Goal: Task Accomplishment & Management: Manage account settings

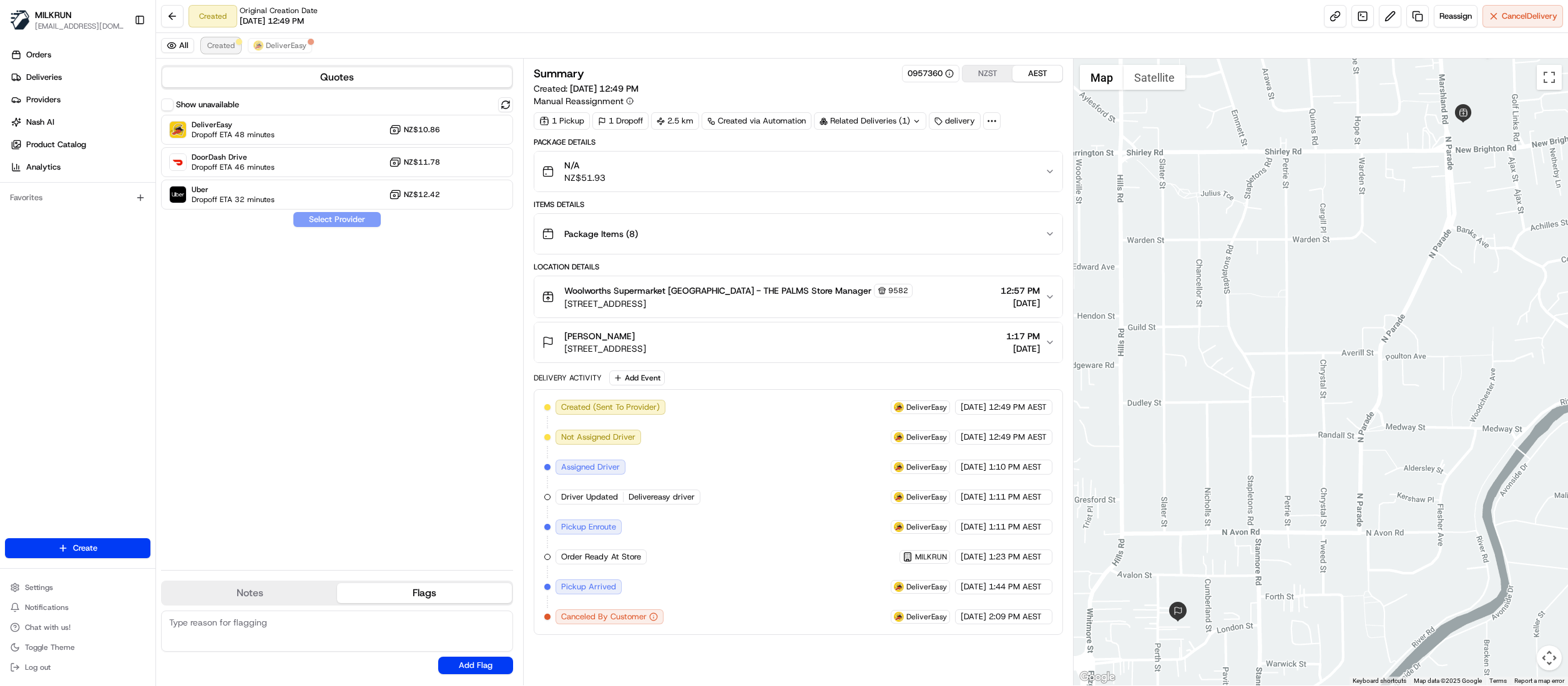
click at [216, 50] on span "Created" at bounding box center [220, 45] width 28 height 10
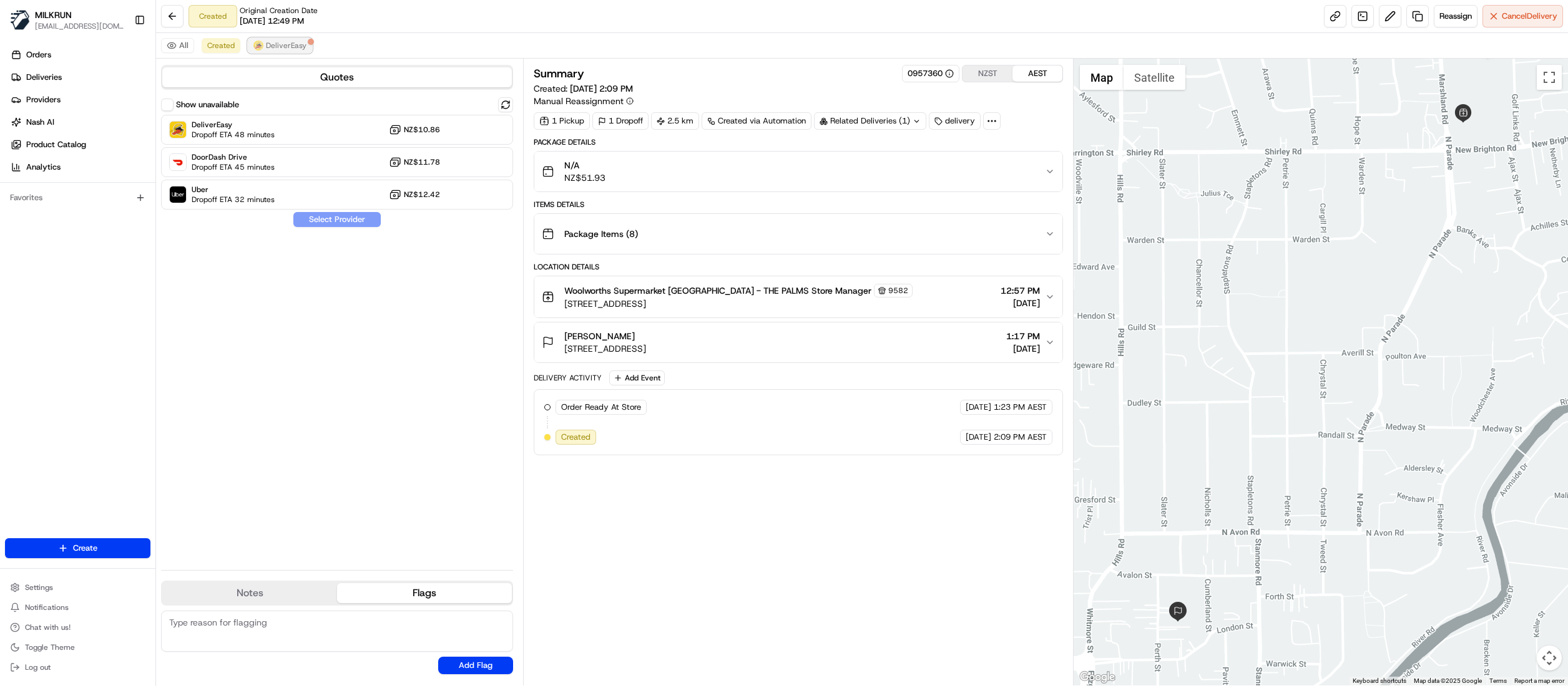
click at [299, 50] on span "DeliverEasy" at bounding box center [286, 45] width 40 height 10
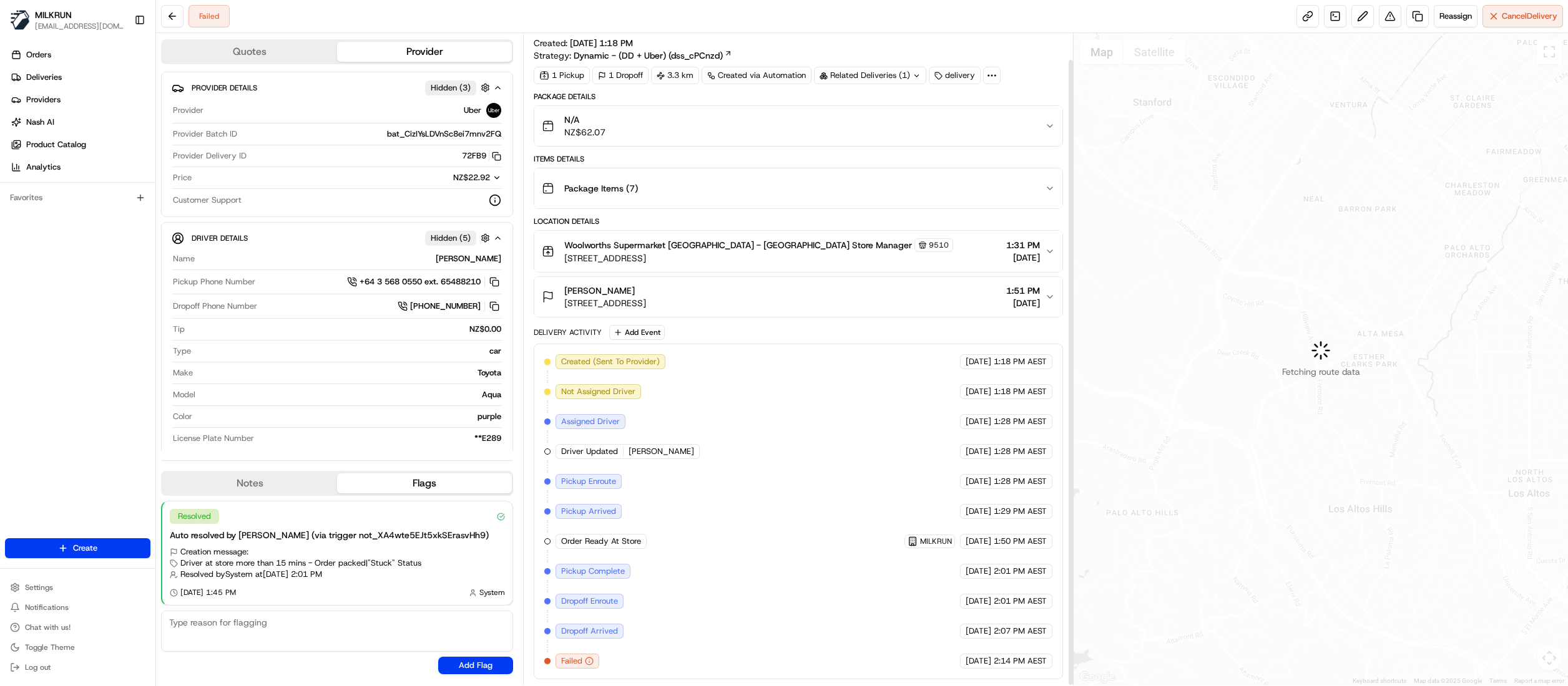
scroll to position [28, 0]
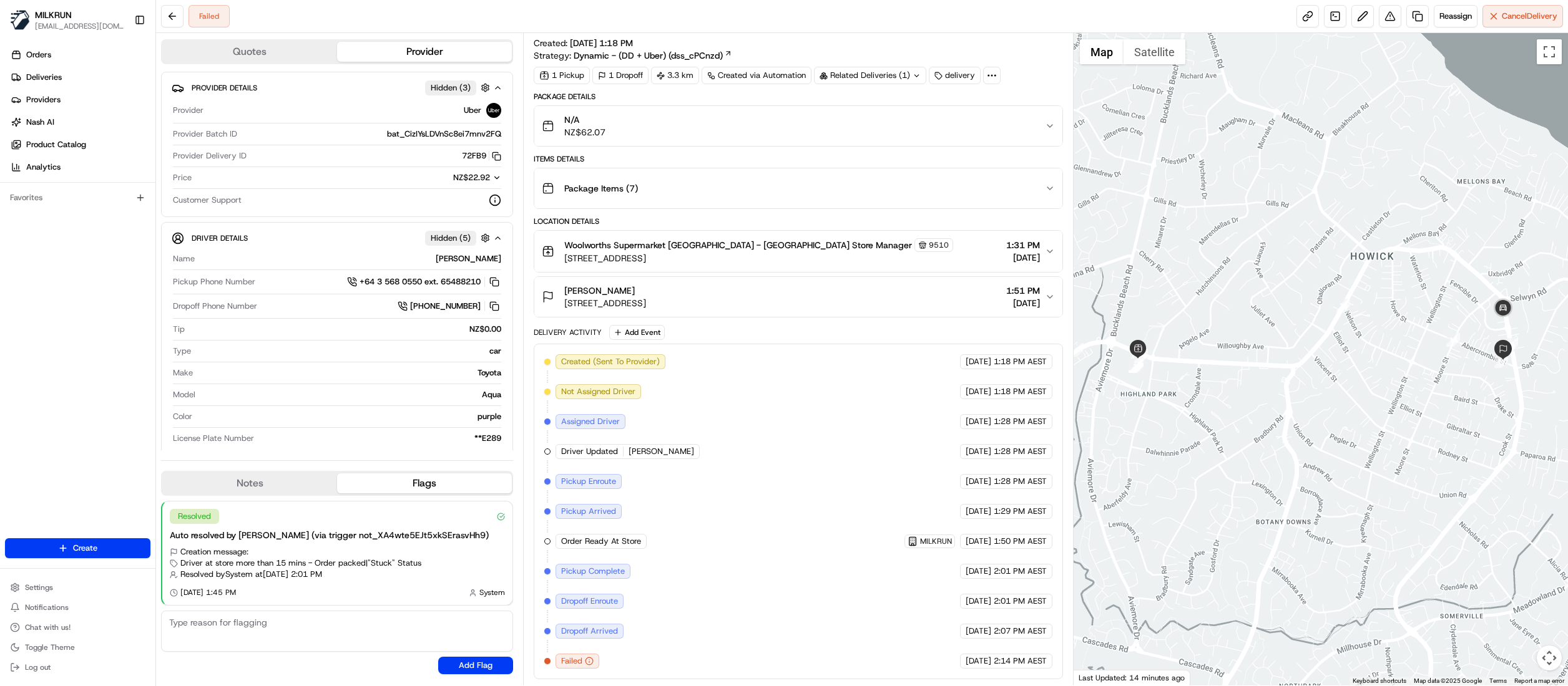
click at [1042, 251] on div "Woolworths Supermarket NZ - Highland Park Store Manager 9510 507 Pakuranga Rd, …" at bounding box center [793, 251] width 503 height 26
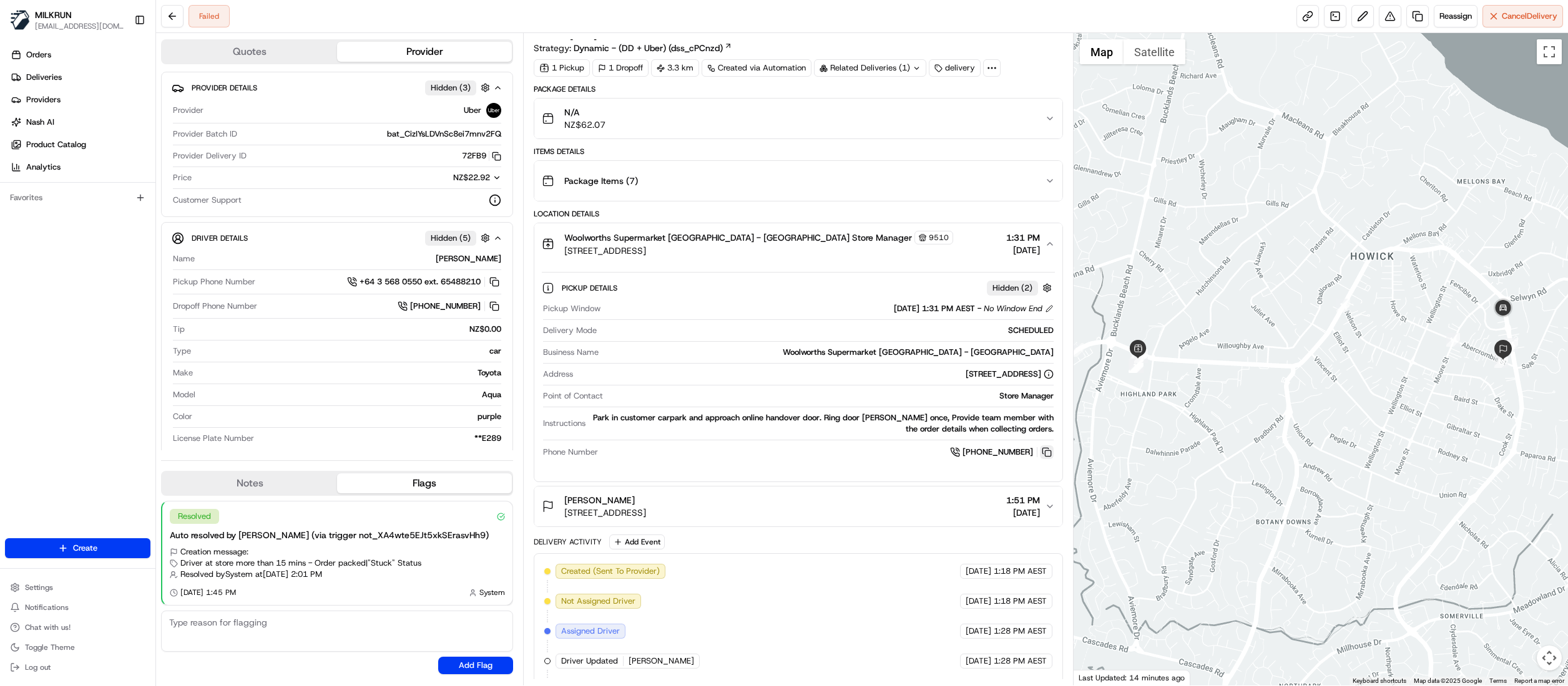
click at [1048, 456] on button at bounding box center [1047, 452] width 13 height 13
click at [1052, 246] on icon "button" at bounding box center [1050, 244] width 10 height 10
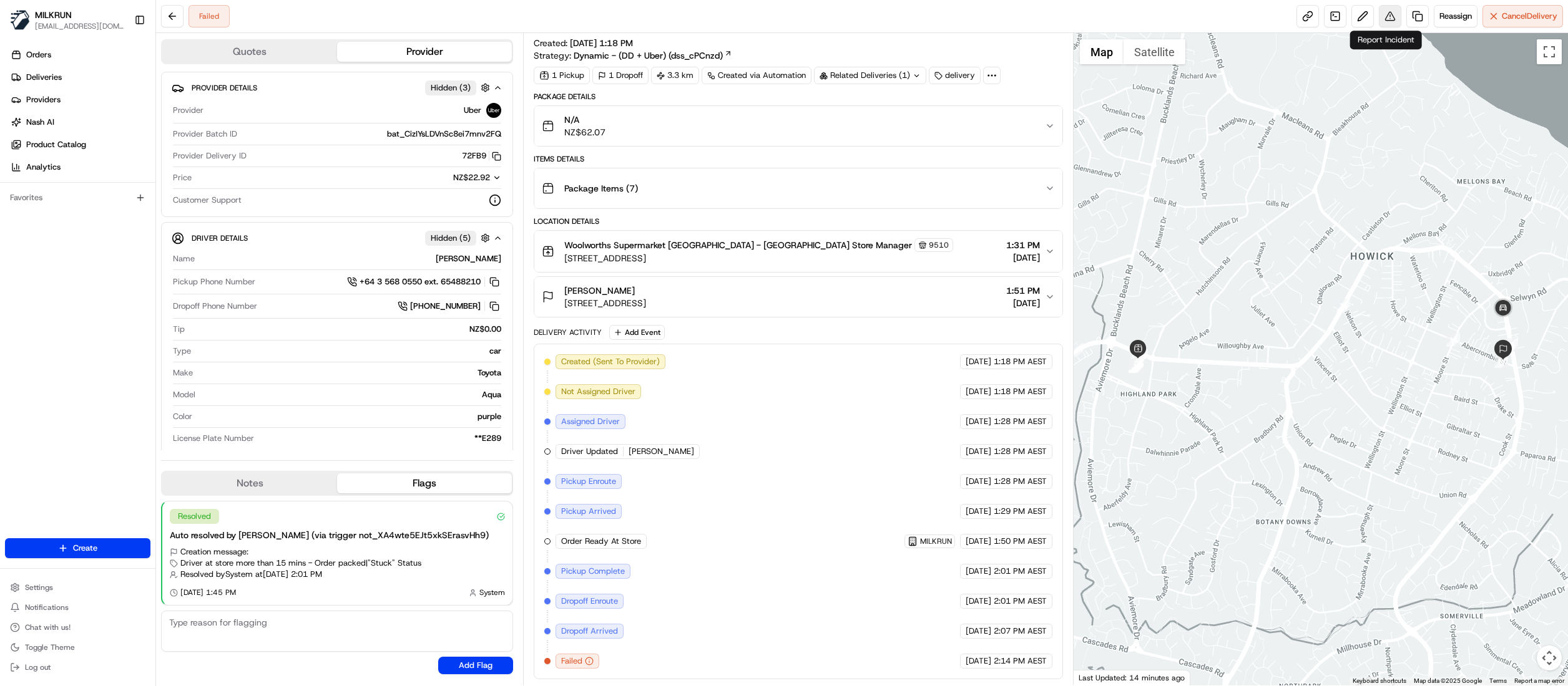
click at [1383, 14] on button at bounding box center [1389, 15] width 22 height 22
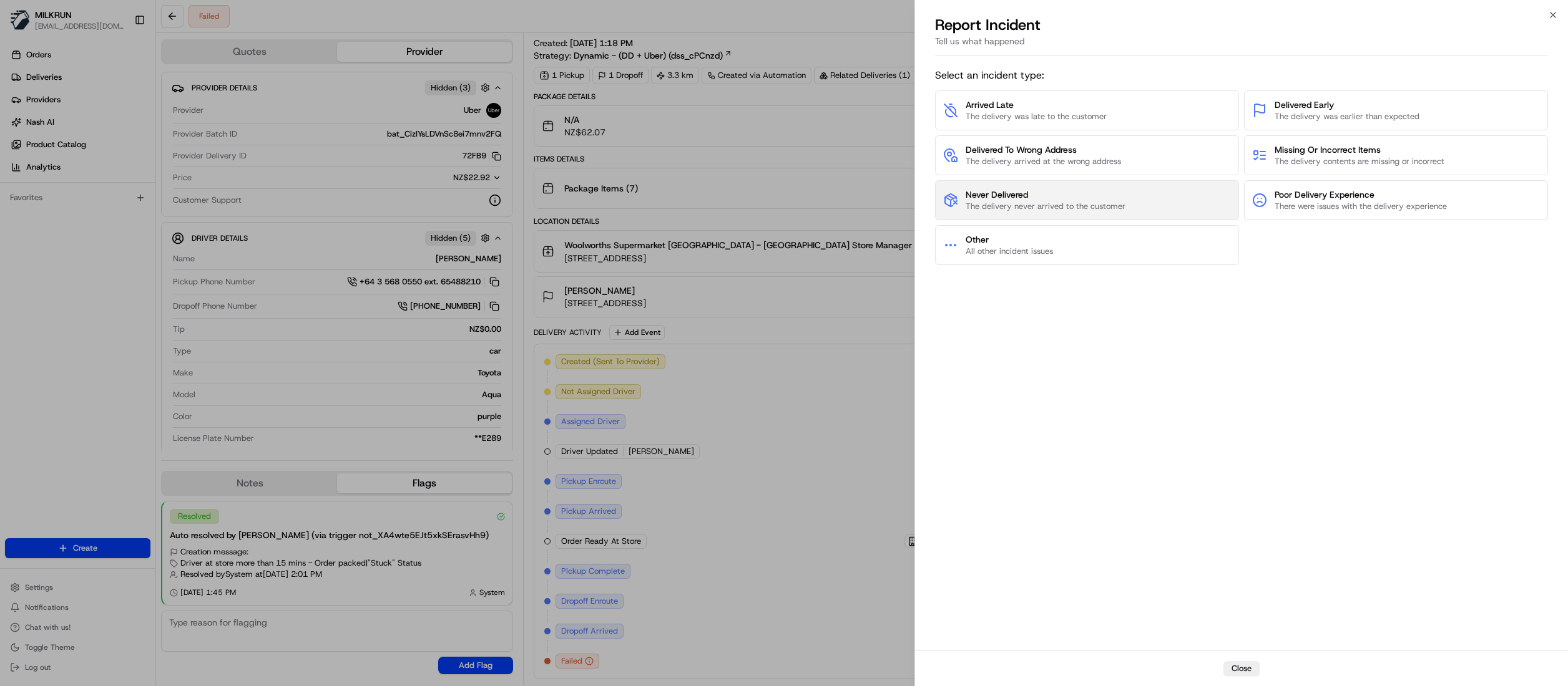
click at [1107, 191] on span "Never Delivered" at bounding box center [1045, 195] width 160 height 13
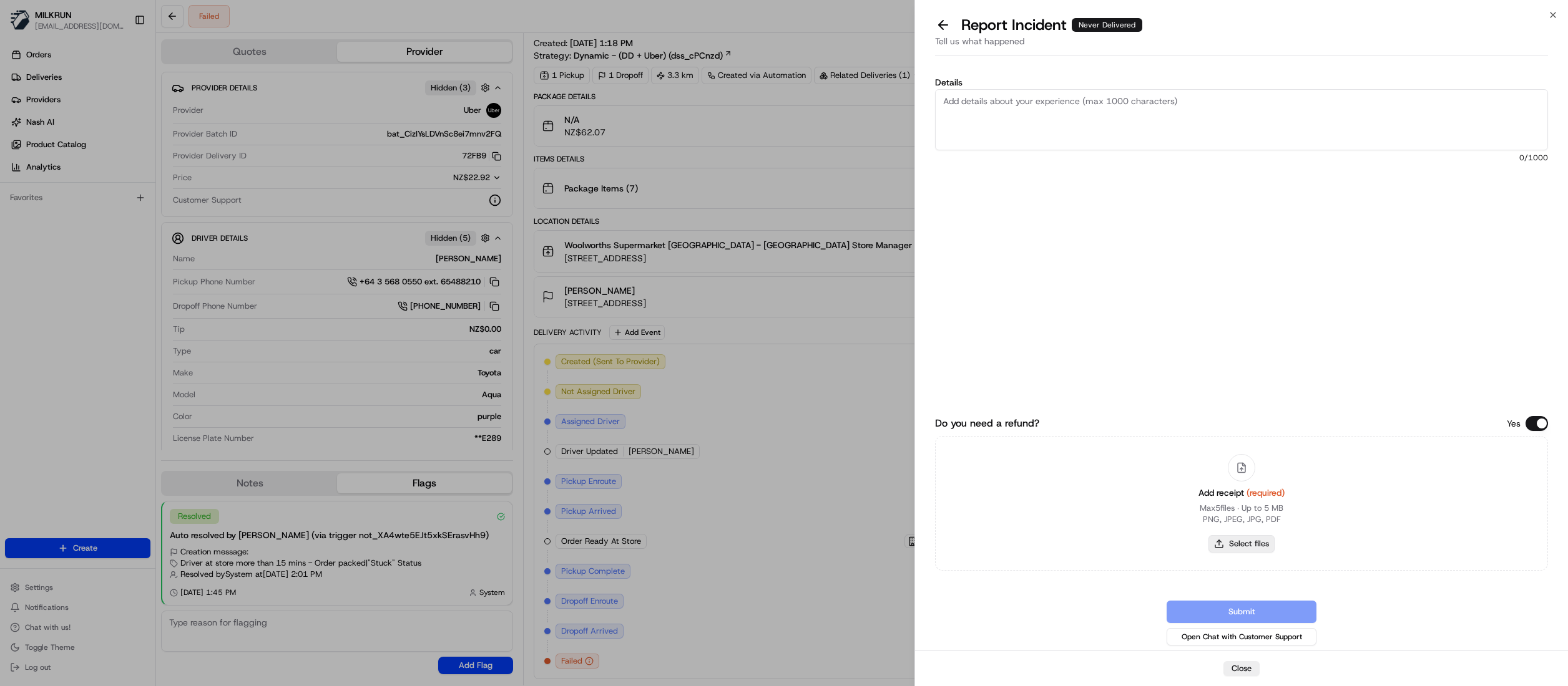
click at [1250, 540] on button "Select files" at bounding box center [1242, 544] width 66 height 18
type input "C:\fakepath\Kristy Cornwell.pdf"
click at [1175, 100] on textarea "Details" at bounding box center [1241, 119] width 613 height 61
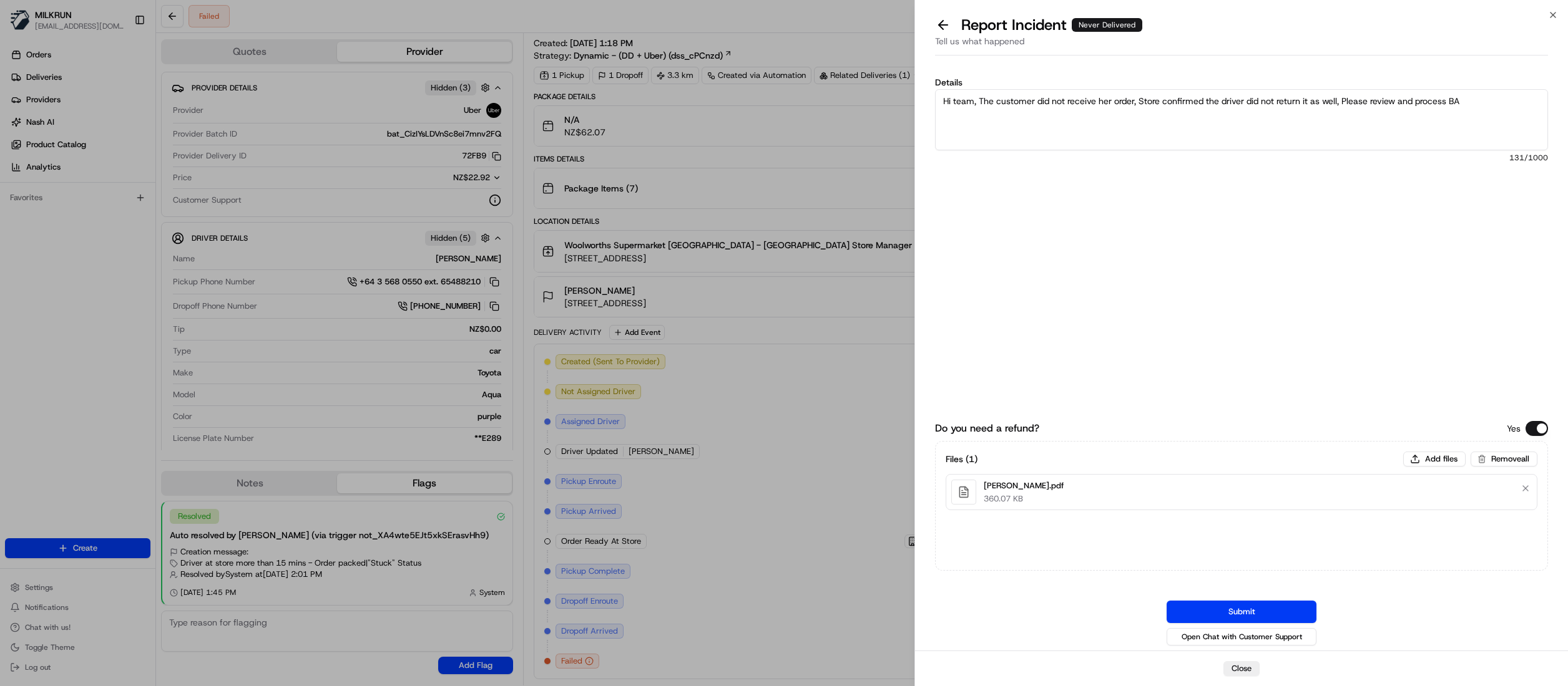
click at [1474, 92] on textarea "Hi team, The customer did not receive her order, Store confirmed the driver did…" at bounding box center [1241, 119] width 613 height 61
type textarea "Hi team, The customer did not receive her order, Store confirmed the driver did…"
click at [1264, 613] on button "Submit" at bounding box center [1241, 612] width 150 height 22
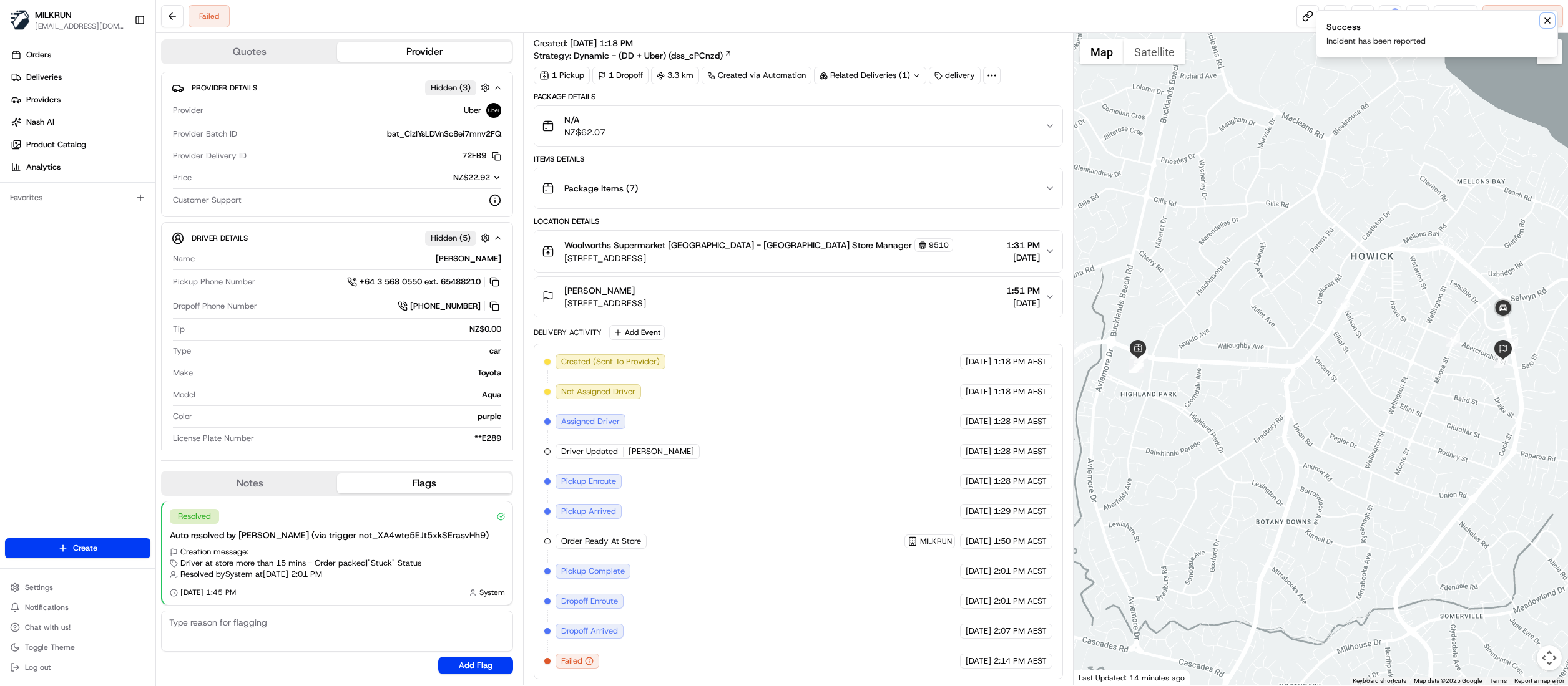
click at [1548, 22] on icon "Notifications (F8)" at bounding box center [1547, 20] width 5 height 5
click at [1389, 22] on button at bounding box center [1389, 15] width 22 height 22
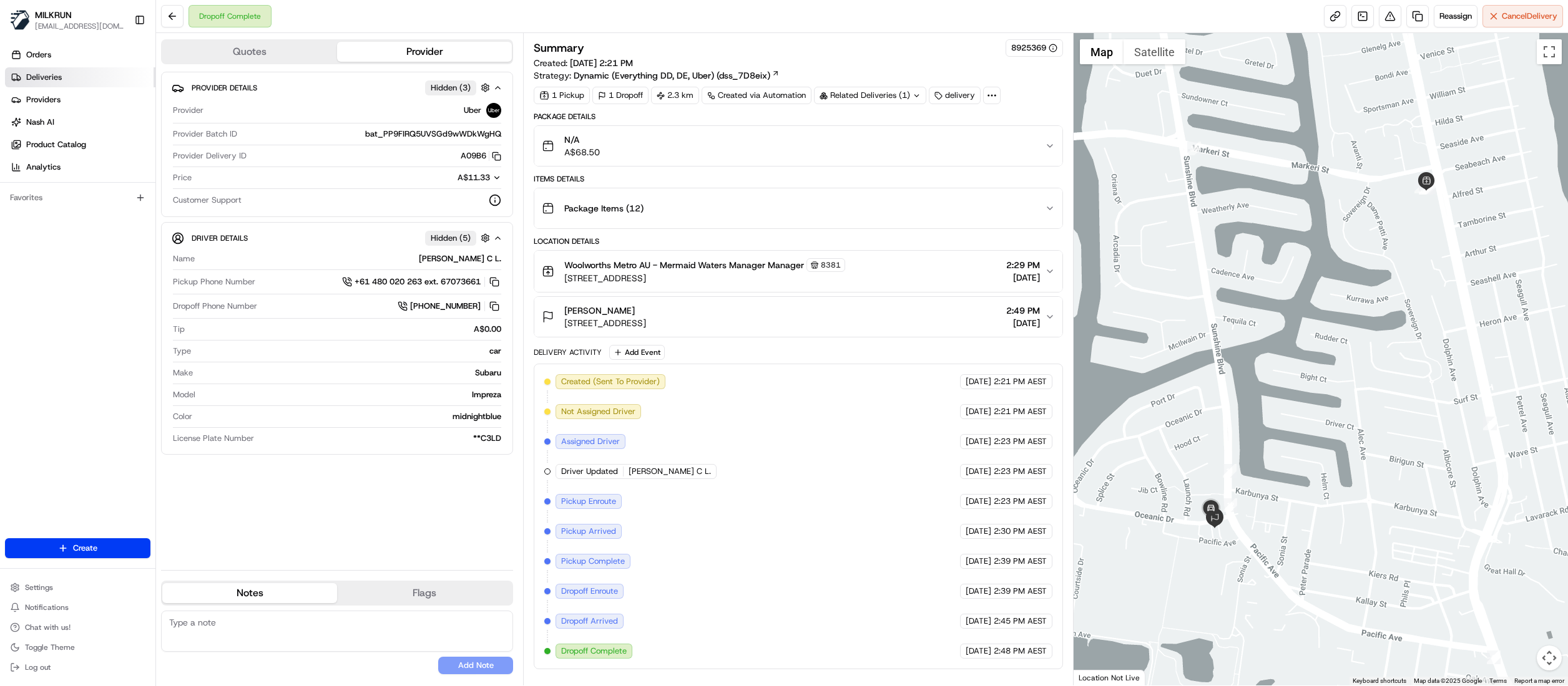
click at [50, 80] on span "Deliveries" at bounding box center [44, 77] width 36 height 11
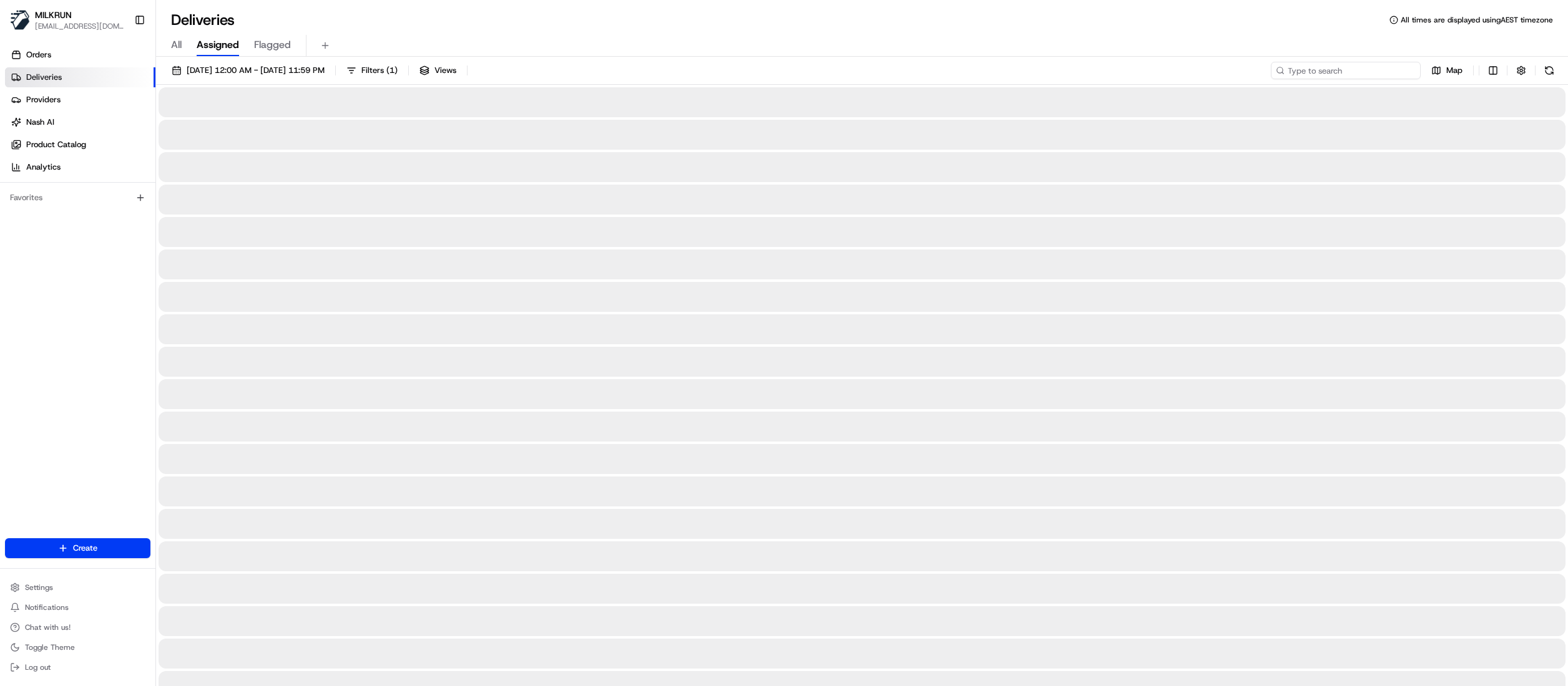
click at [1339, 76] on input at bounding box center [1346, 71] width 150 height 18
paste input "3d3a7ebc-8030-48d1-aa4f-7825eee334d4"
type input "3d3a7ebc-8030-48d1-aa4f-7825eee334d4"
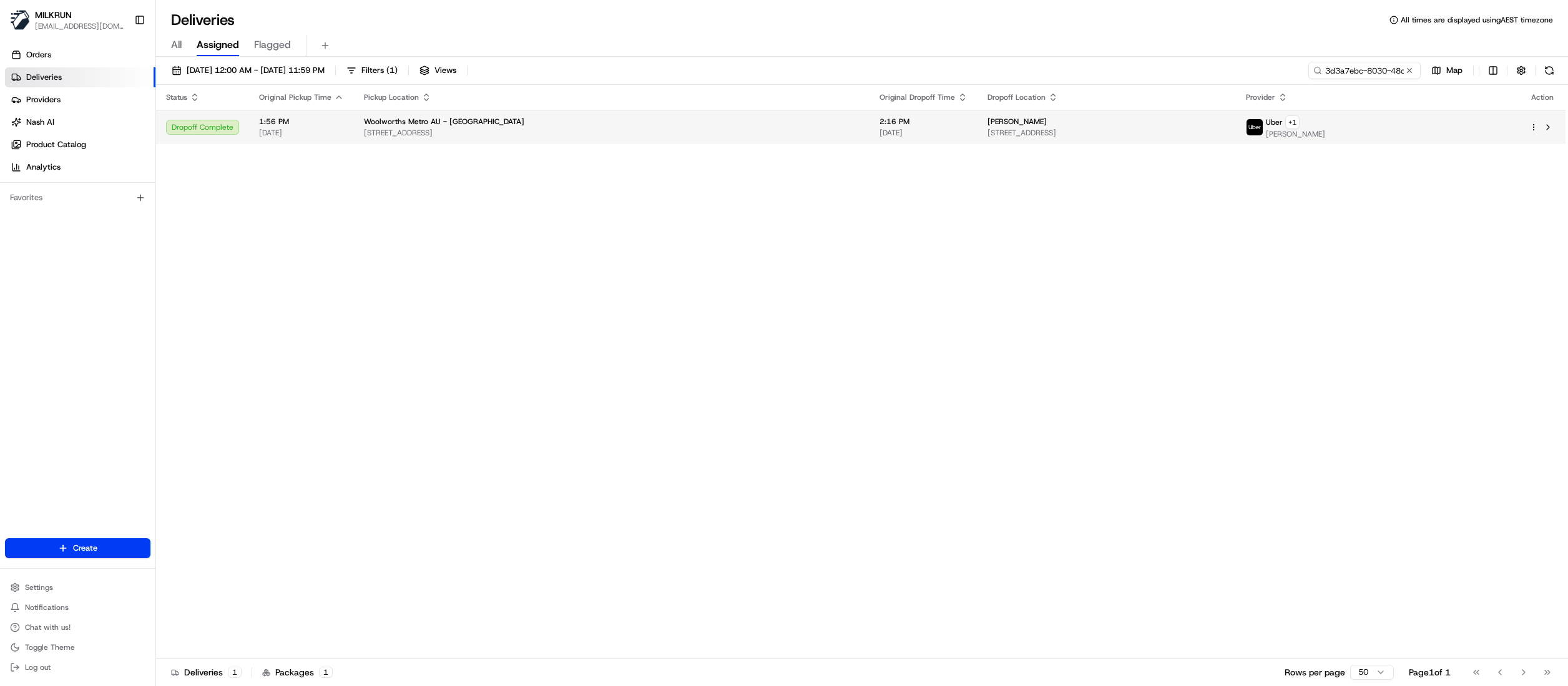
click at [730, 128] on span "[STREET_ADDRESS]" at bounding box center [611, 133] width 495 height 10
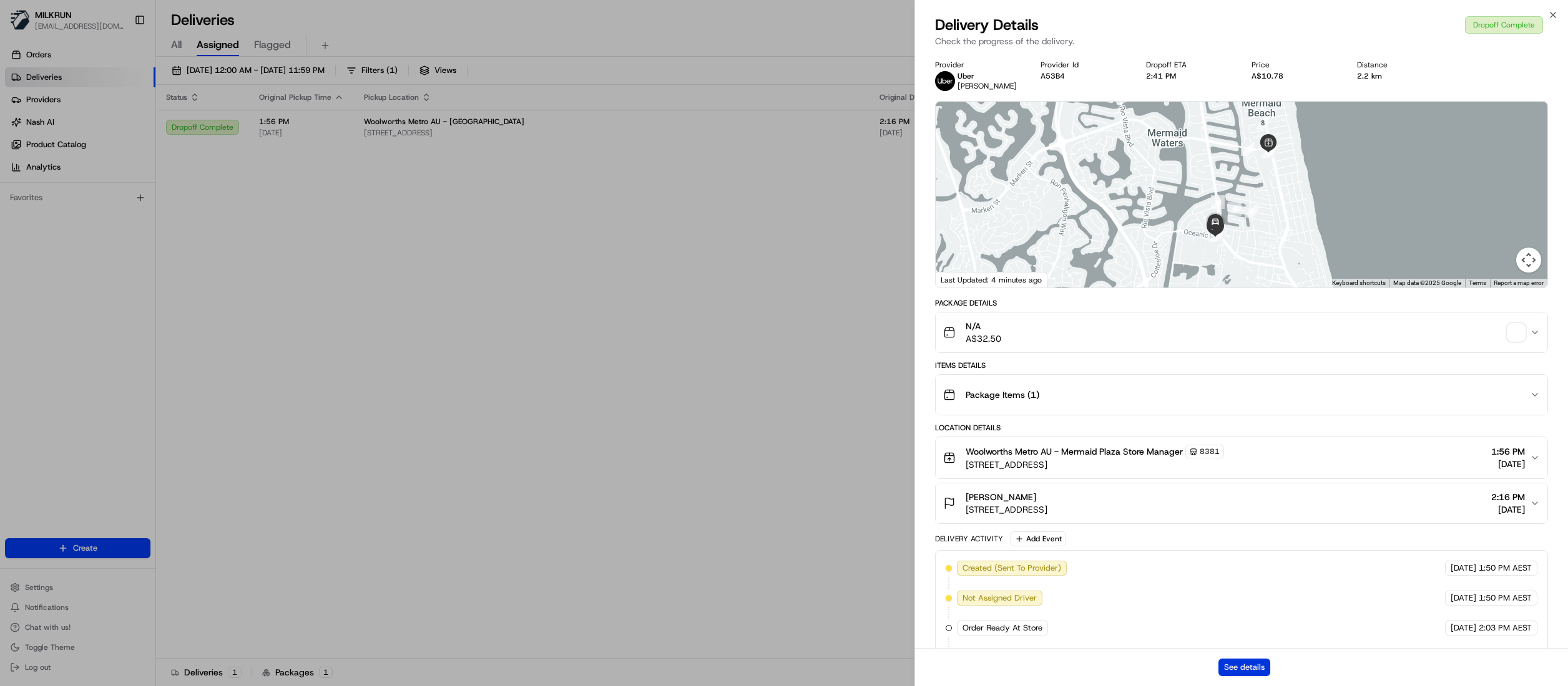
click at [1241, 666] on button "See details" at bounding box center [1244, 668] width 52 height 18
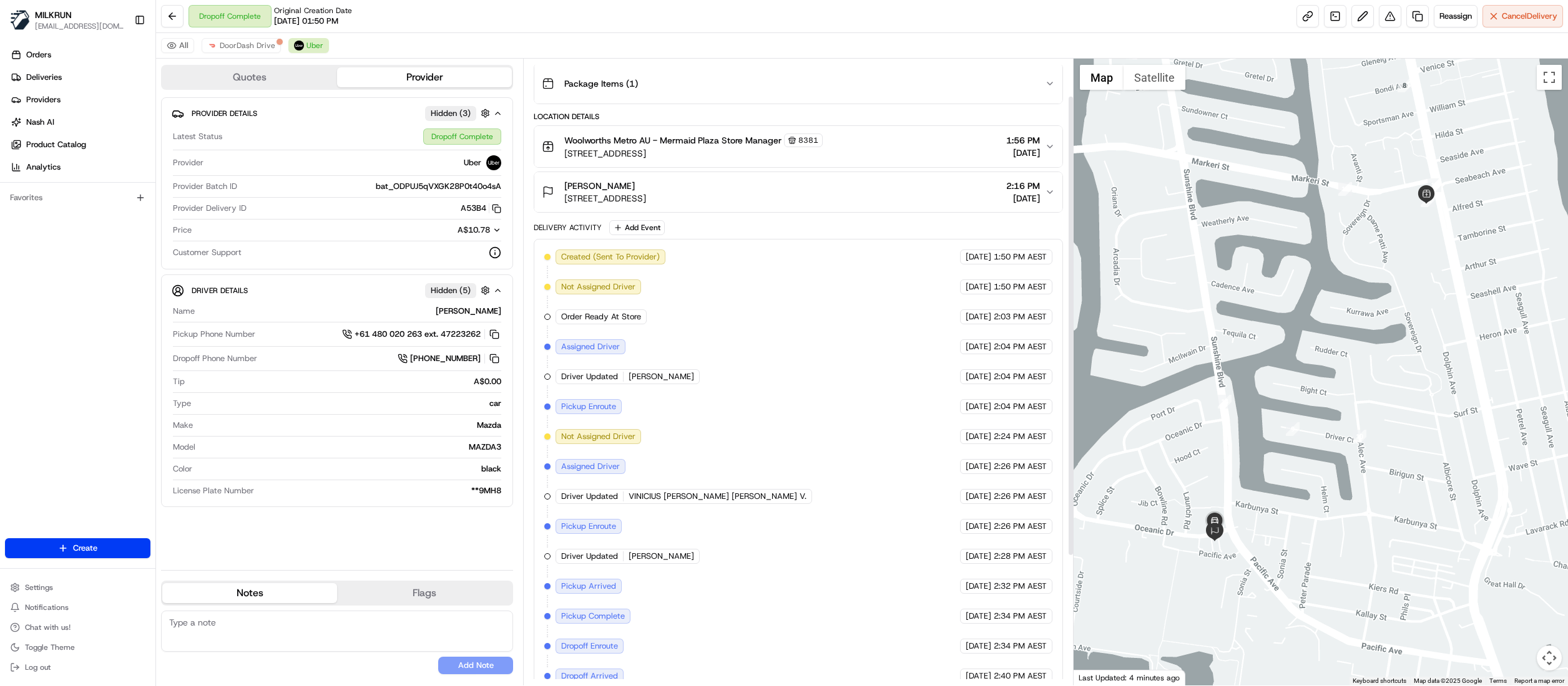
scroll to position [225, 0]
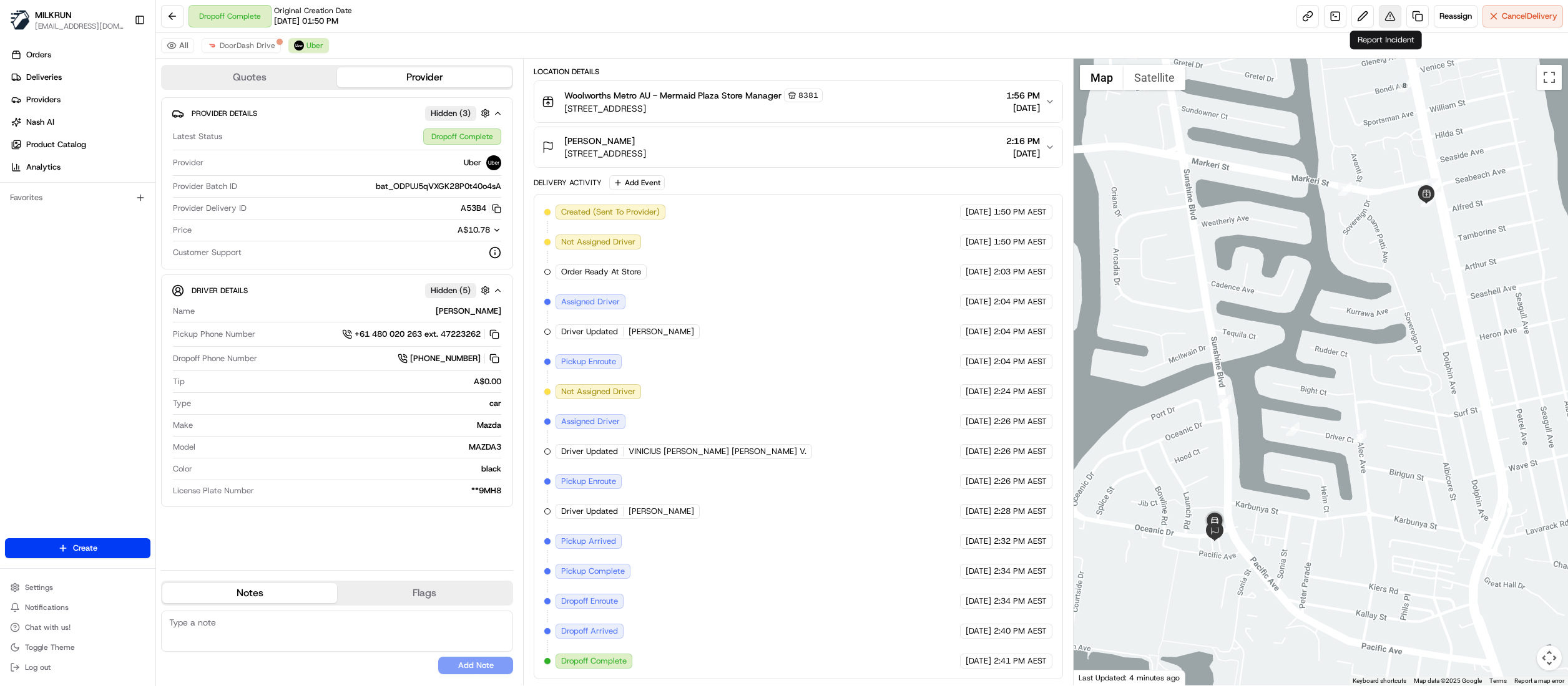
click at [1385, 15] on button at bounding box center [1389, 15] width 22 height 22
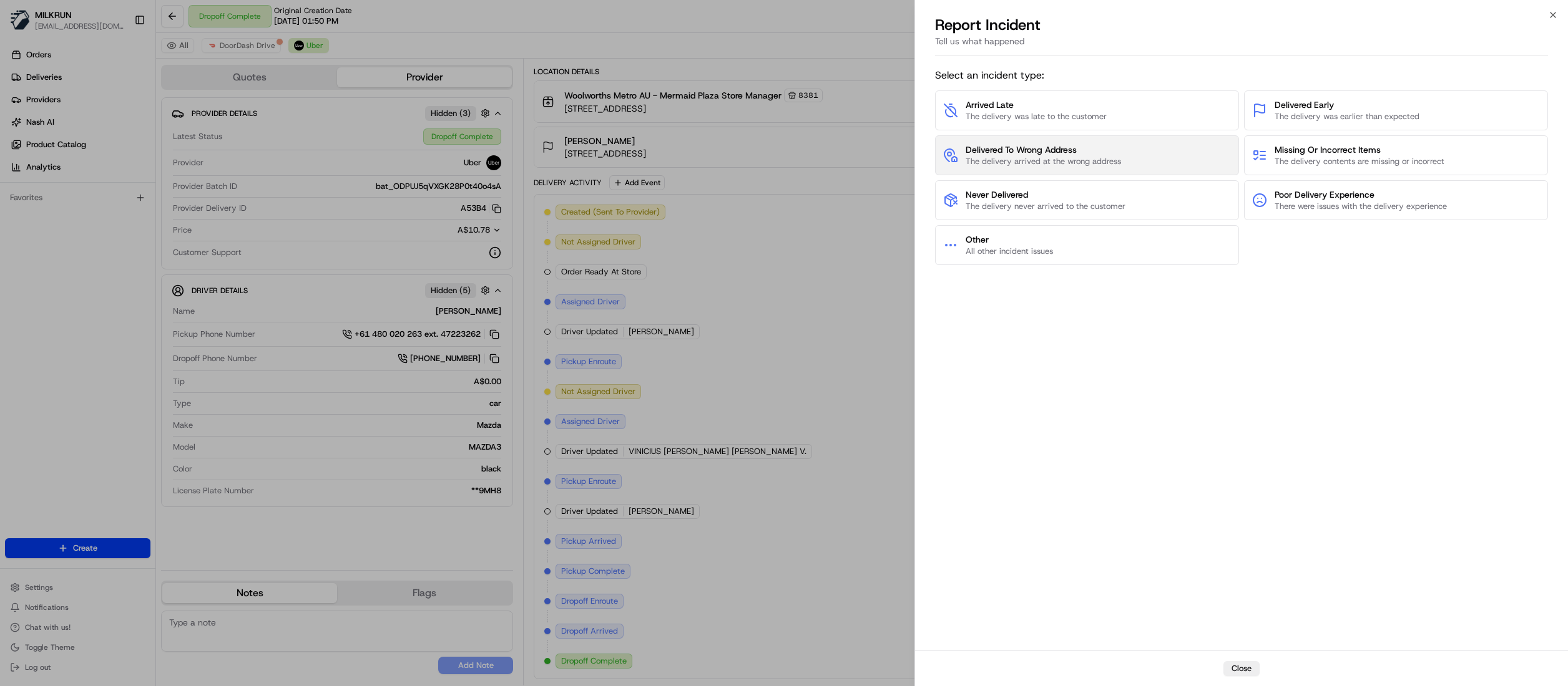
click at [1030, 154] on span "Delivered To Wrong Address" at bounding box center [1043, 150] width 156 height 13
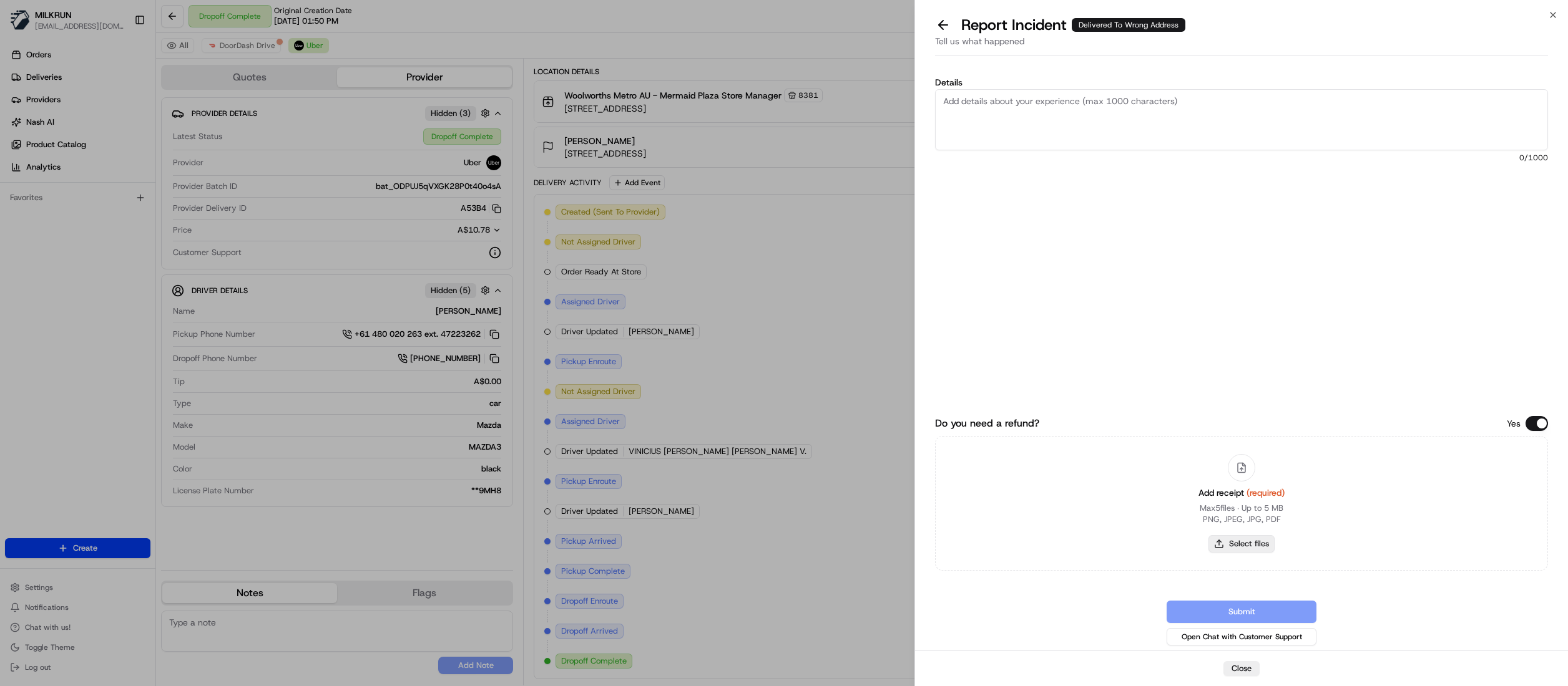
click at [1242, 539] on button "Select files" at bounding box center [1242, 544] width 66 height 18
type input "C:\fakepath\Chloe Cavies.pdf"
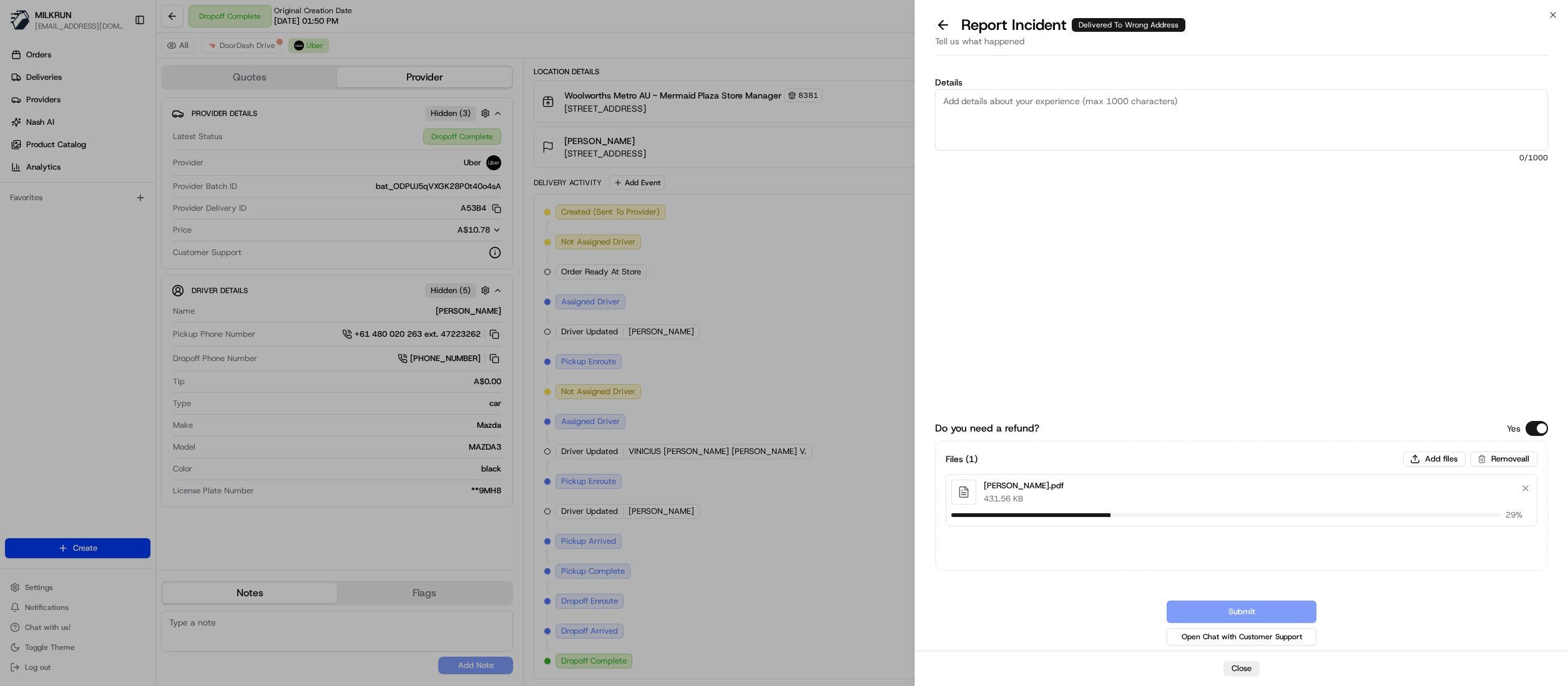
drag, startPoint x: 1045, startPoint y: 109, endPoint x: 1056, endPoint y: 99, distance: 14.9
click at [1052, 102] on textarea "Details" at bounding box center [1241, 119] width 613 height 61
click at [1166, 104] on textarea "Hi Team, The customer did not receive her order," at bounding box center [1241, 119] width 613 height 61
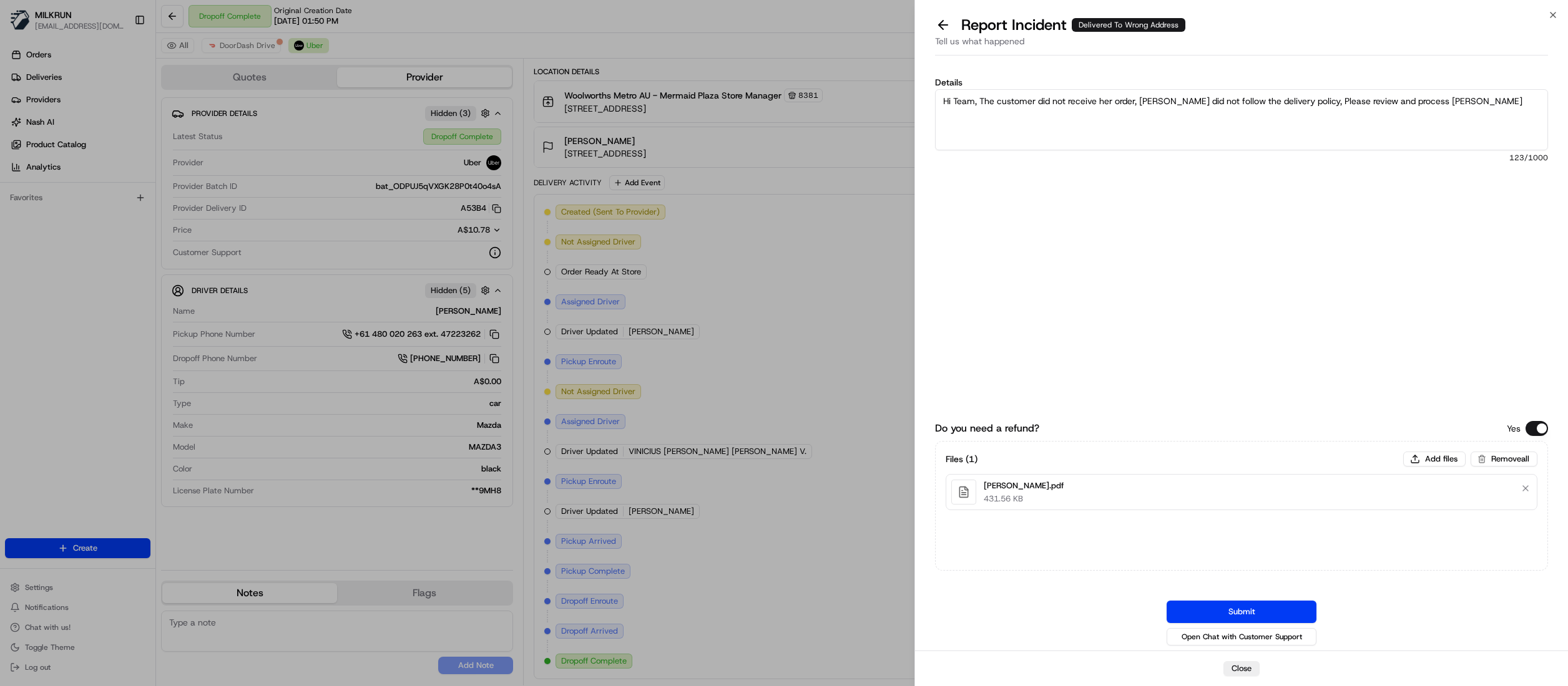
type textarea "Hi Team, The customer did not receive her order, Driver did not follow the deli…"
click at [1250, 617] on button "Submit" at bounding box center [1241, 612] width 150 height 22
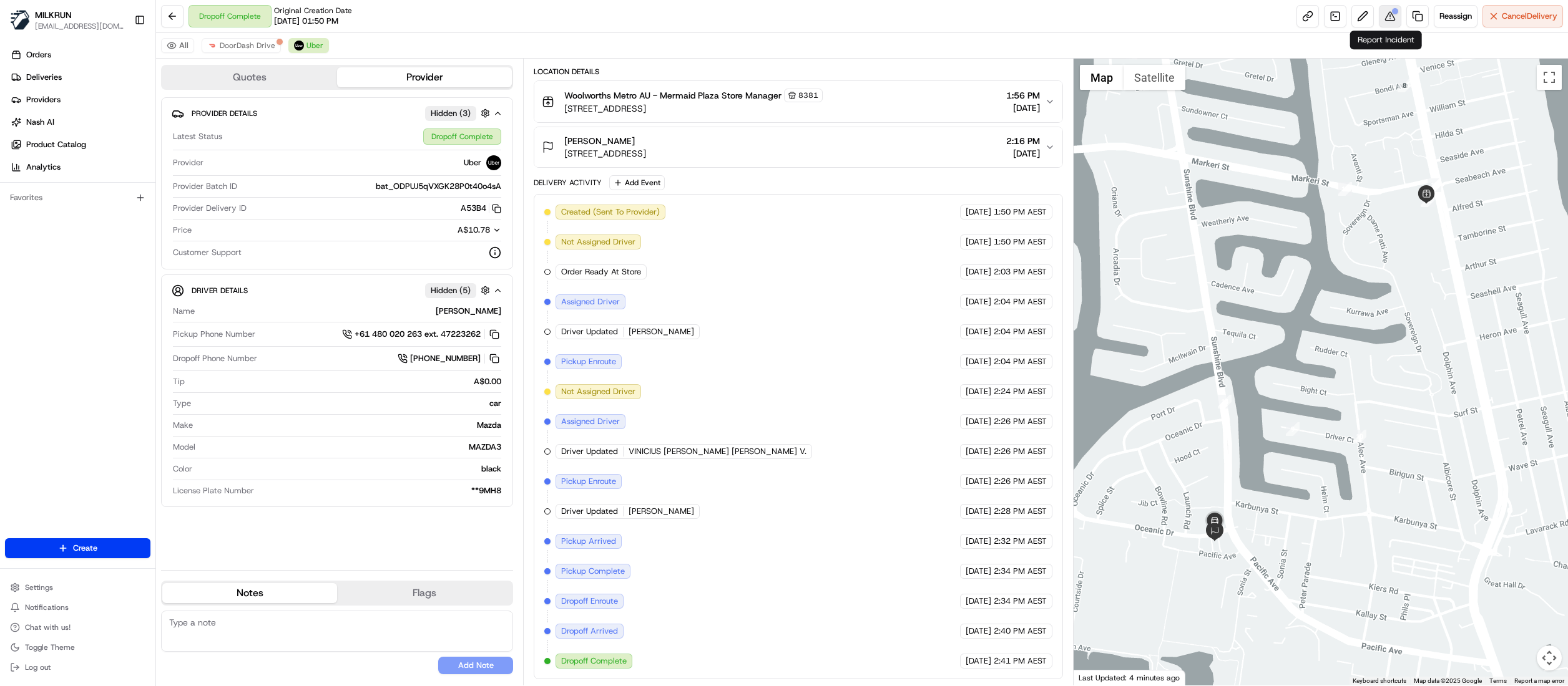
click at [1392, 16] on button at bounding box center [1389, 15] width 22 height 22
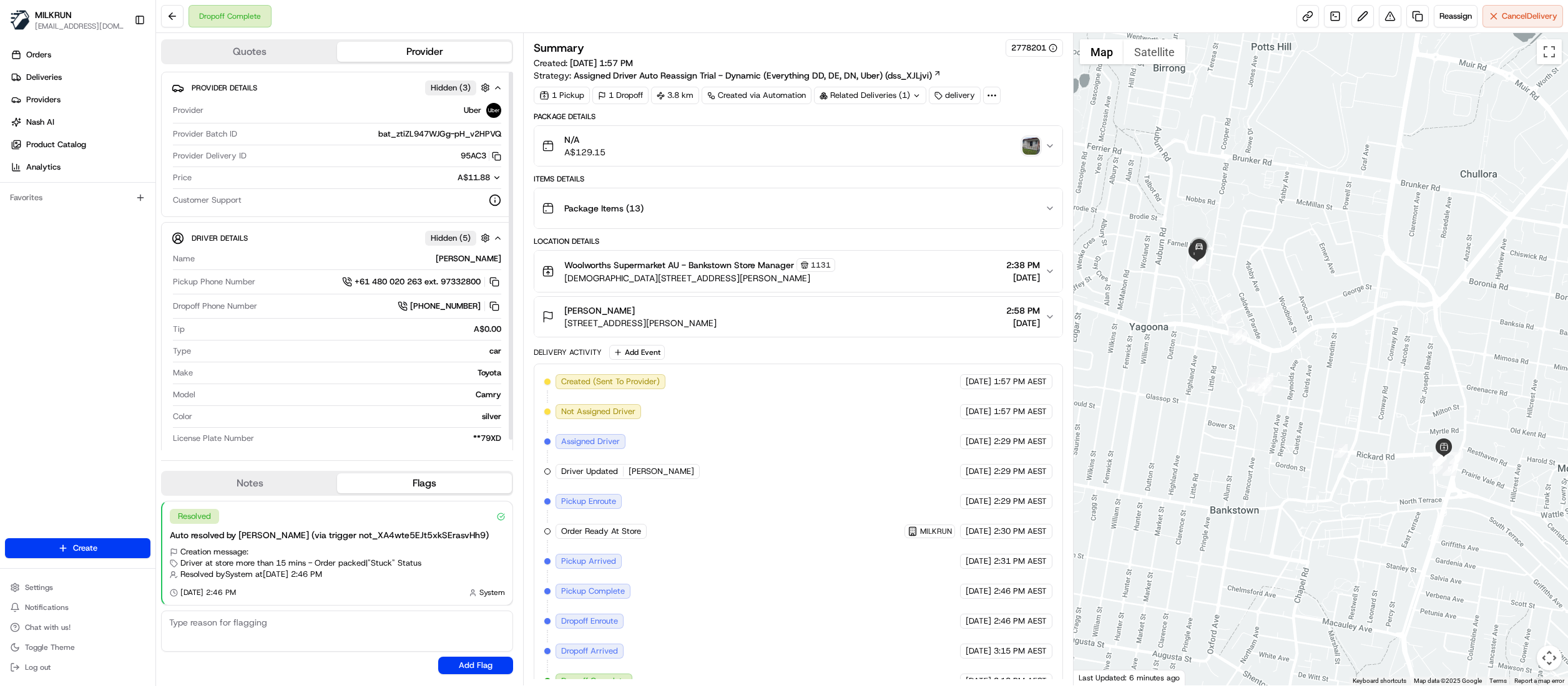
scroll to position [28, 0]
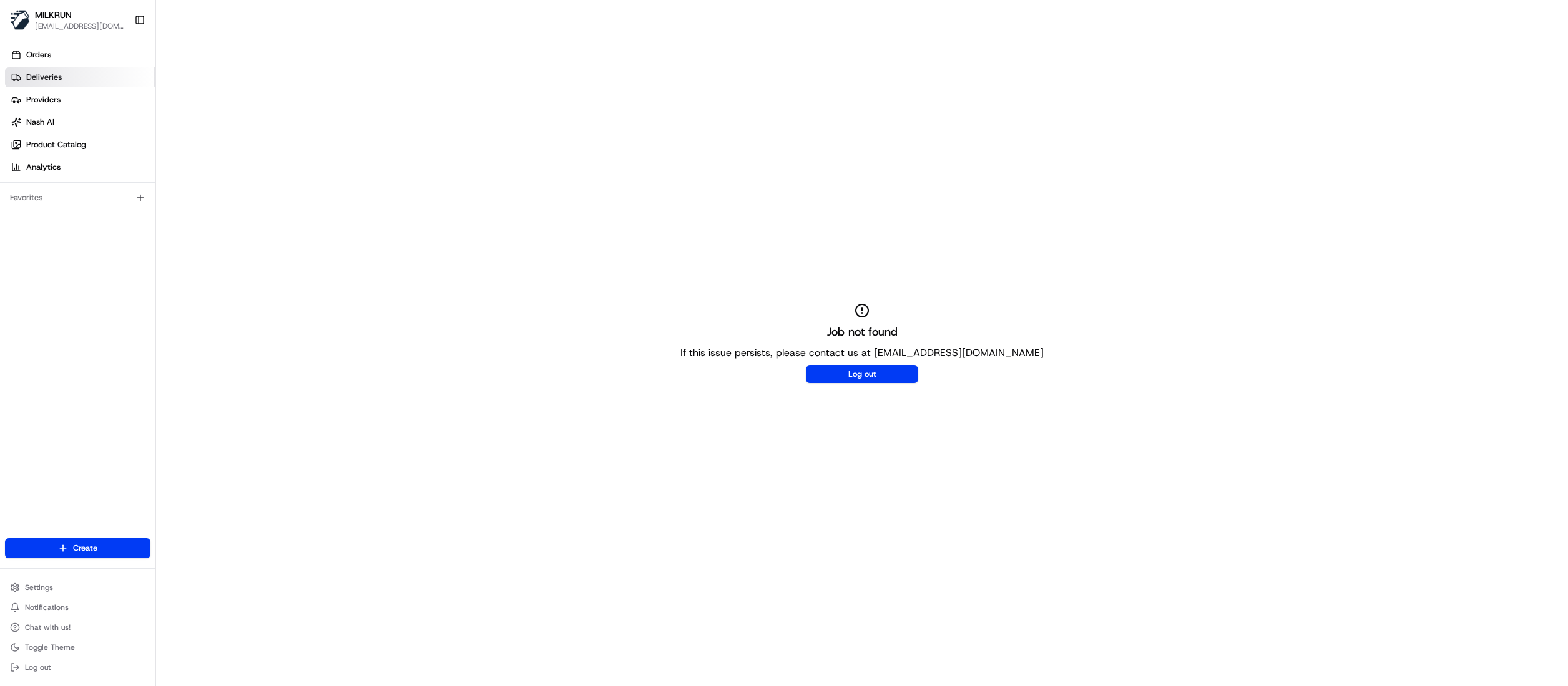
click at [55, 79] on span "Deliveries" at bounding box center [44, 77] width 36 height 11
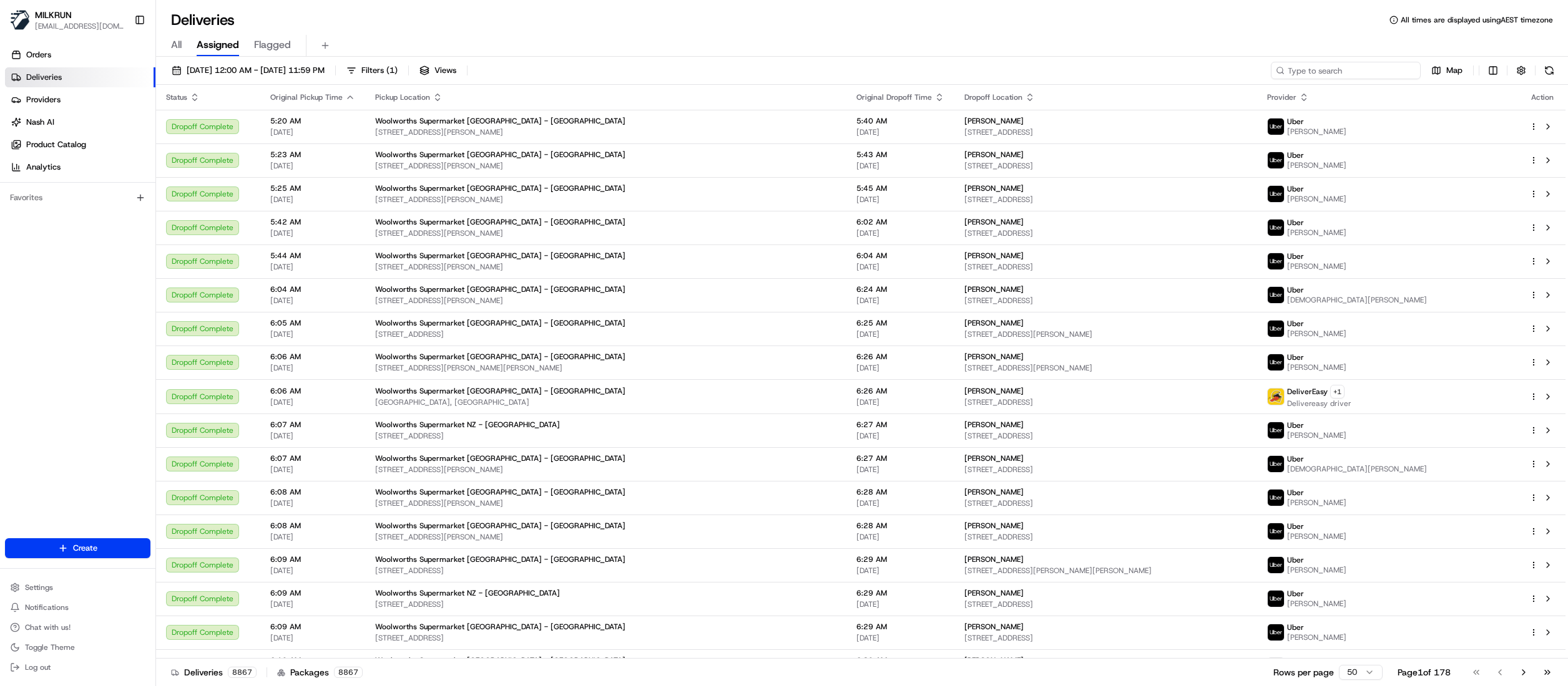
click at [1359, 71] on input at bounding box center [1346, 71] width 150 height 18
paste input "0678db98-c46b-4d73-bad1-6256fe2b67b9"
type input "0678db98-c46b-4d73-bad1-6256fe2b67b9"
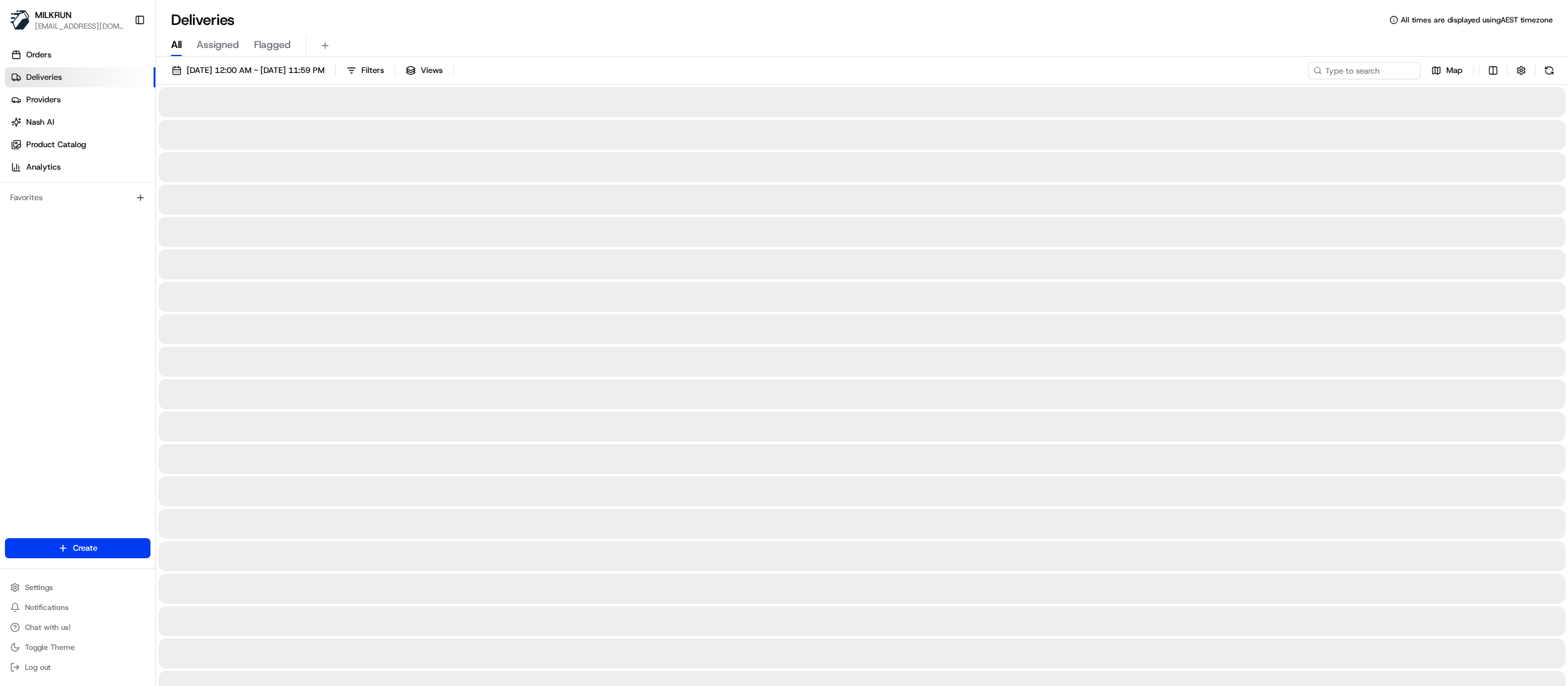
click at [175, 49] on span "All" at bounding box center [177, 45] width 11 height 15
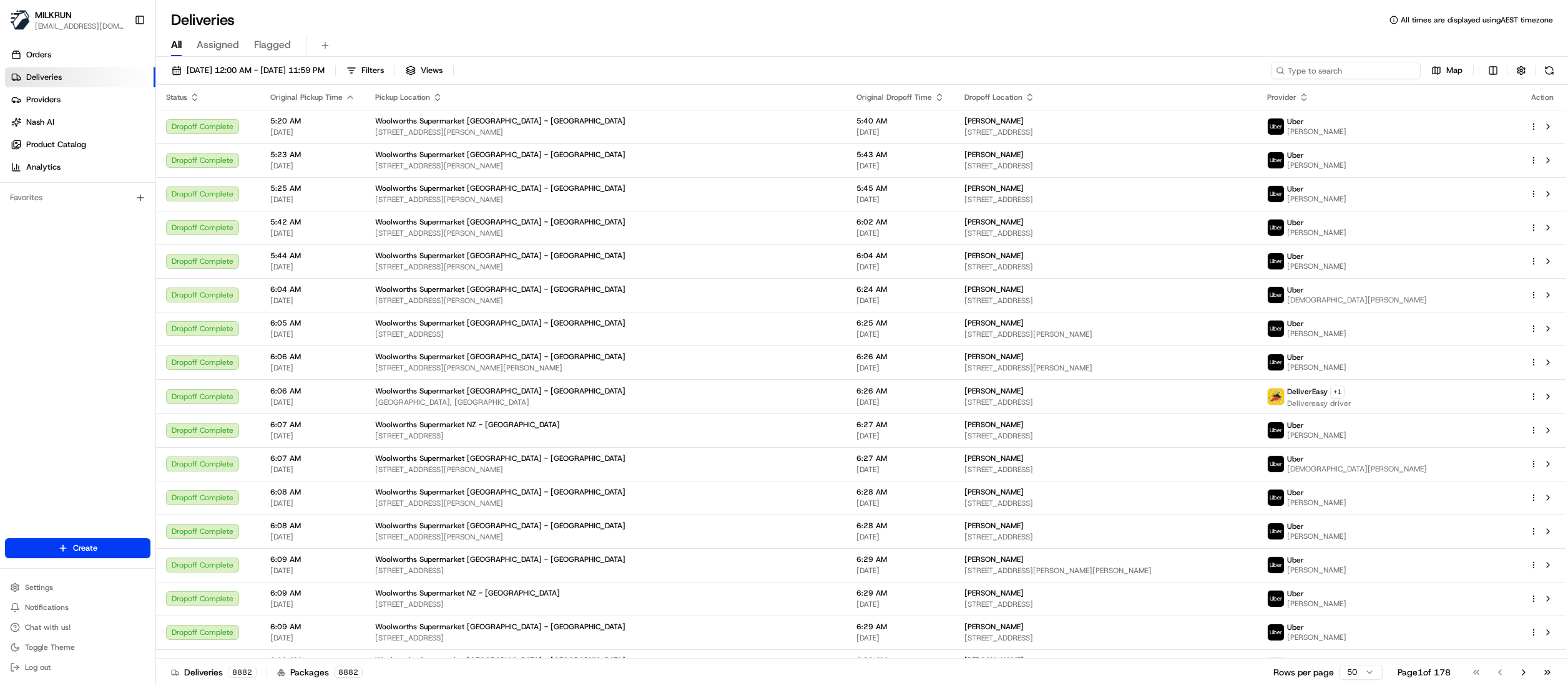
click at [1341, 71] on input at bounding box center [1346, 71] width 150 height 18
paste input "d1808852-8824-4be0-84b4-756047a23844"
type input "d1808852-8824-4be0-84b4-756047a23844"
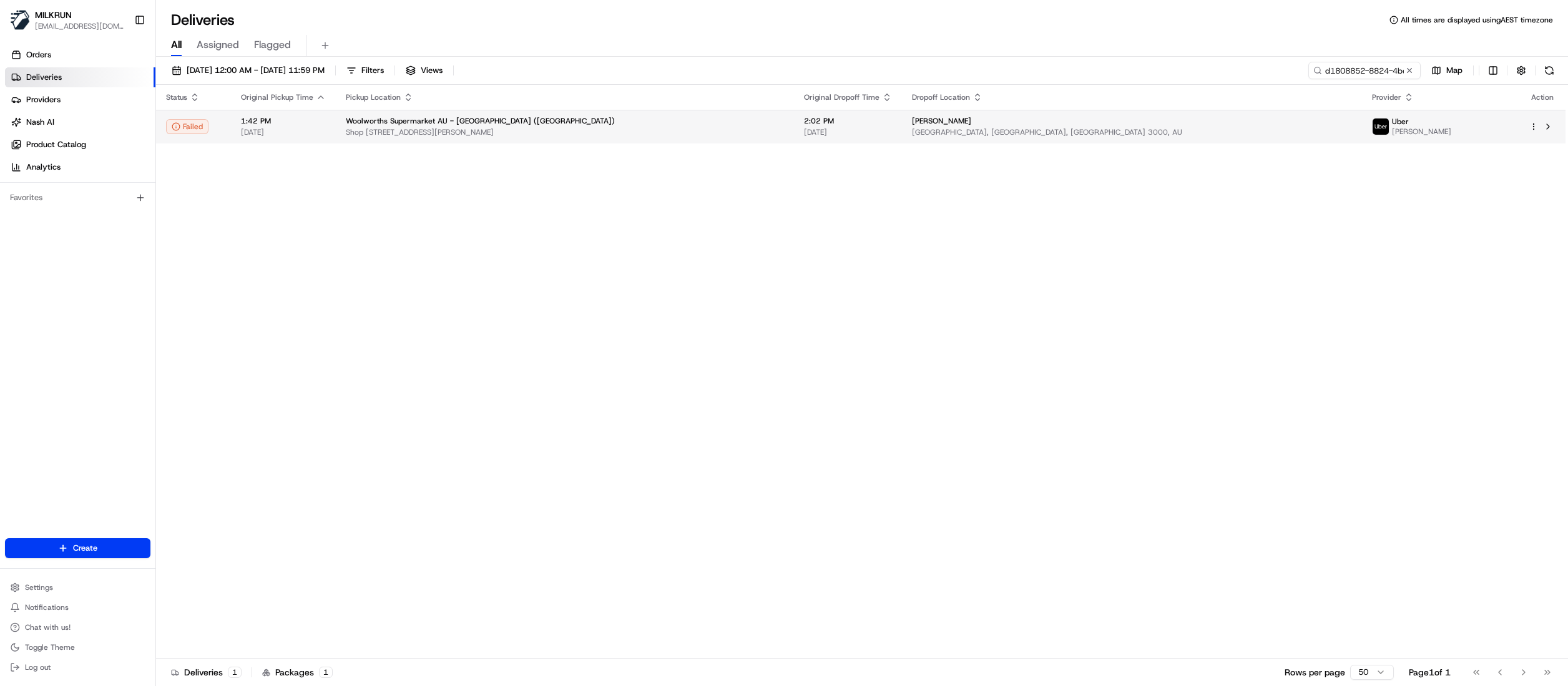
click at [902, 123] on td "2:02 PM 21/08/2025" at bounding box center [848, 127] width 108 height 34
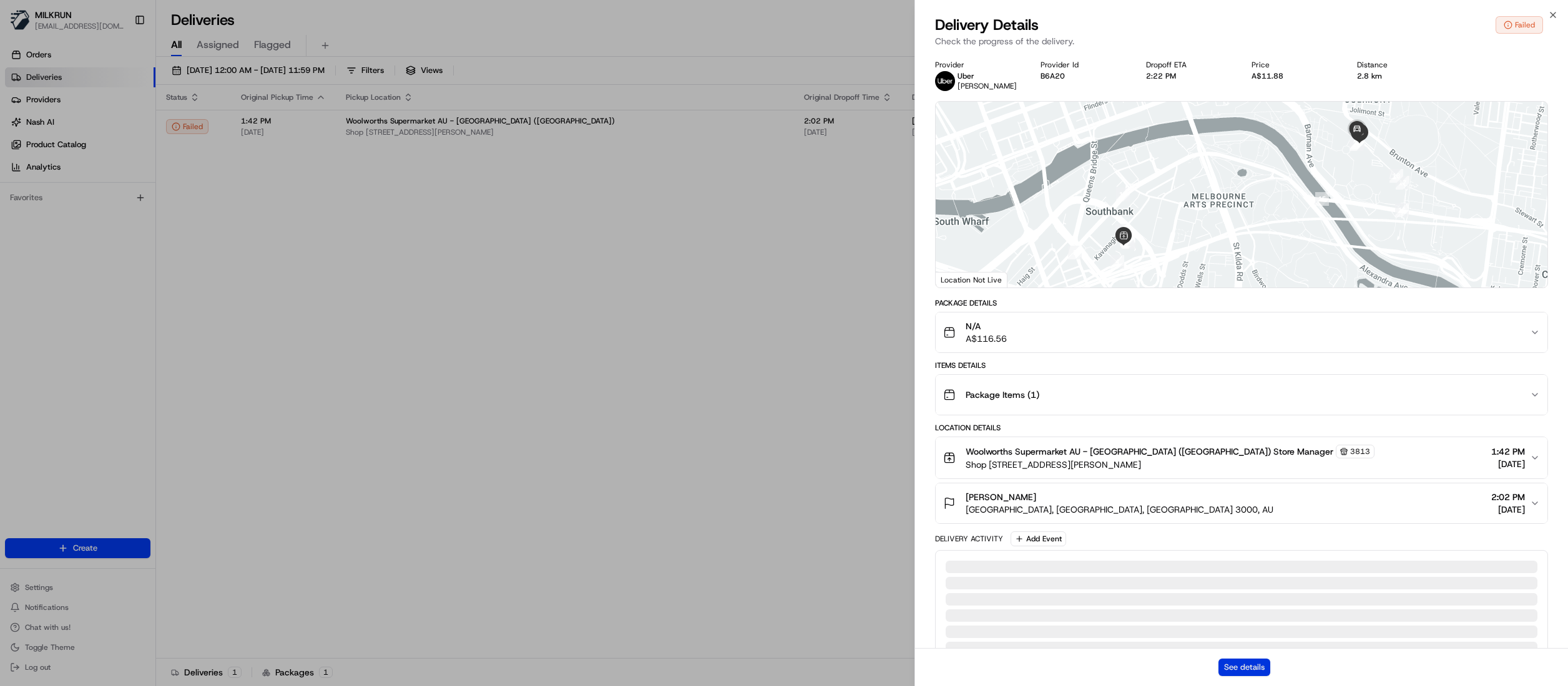
click at [1250, 660] on button "See details" at bounding box center [1244, 668] width 52 height 18
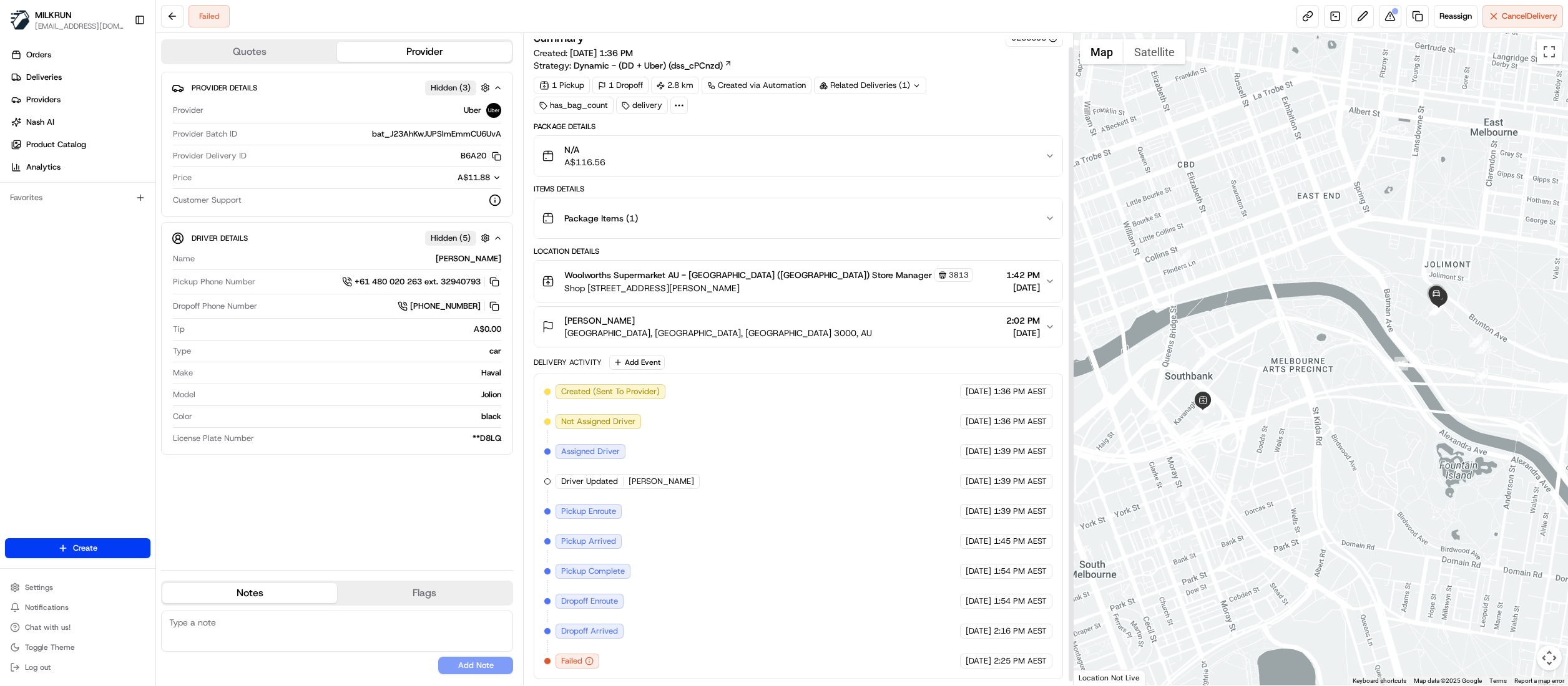
scroll to position [18, 0]
click at [1382, 24] on button at bounding box center [1389, 15] width 22 height 22
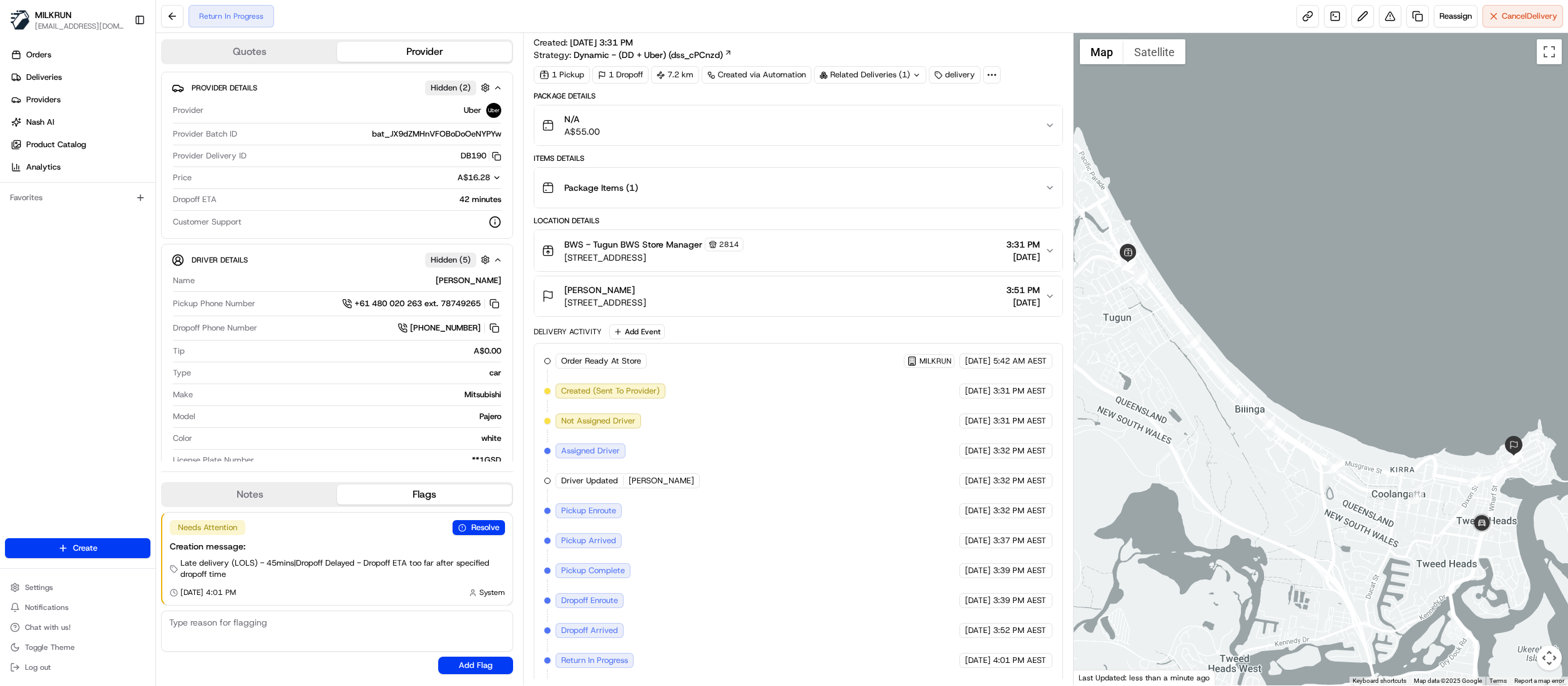
scroll to position [58, 0]
